Goal: Task Accomplishment & Management: Use online tool/utility

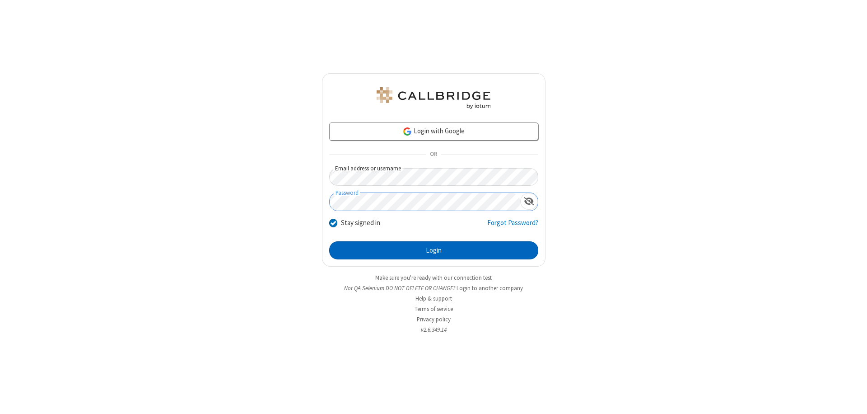
click at [434, 250] on button "Login" at bounding box center [433, 250] width 209 height 18
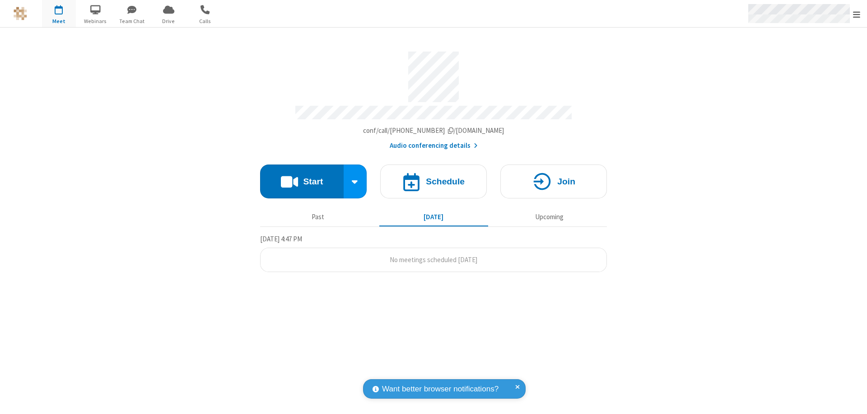
click at [857, 14] on span "Open menu" at bounding box center [856, 14] width 7 height 9
click at [168, 21] on span "Drive" at bounding box center [169, 21] width 34 height 8
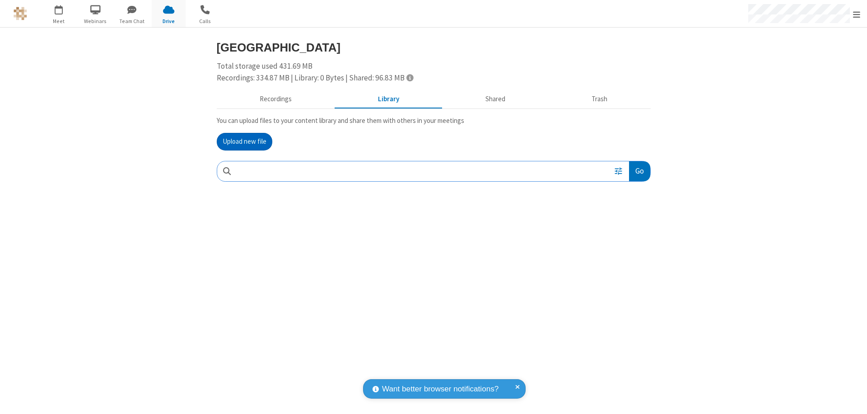
click at [244, 141] on button "Upload new file" at bounding box center [245, 142] width 56 height 18
